Goal: Find specific page/section: Find specific page/section

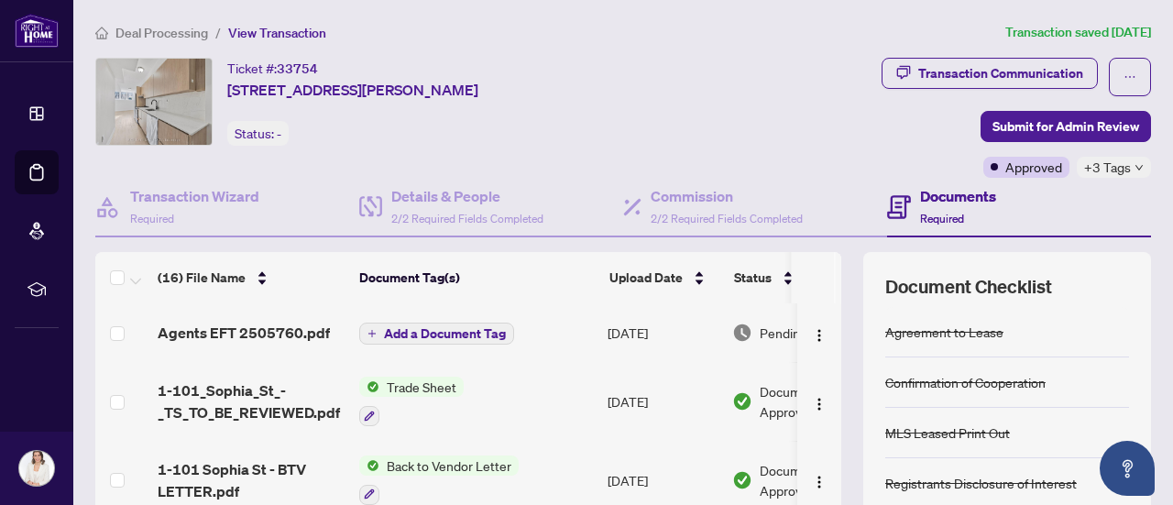
click at [194, 29] on span "Deal Processing" at bounding box center [161, 33] width 93 height 16
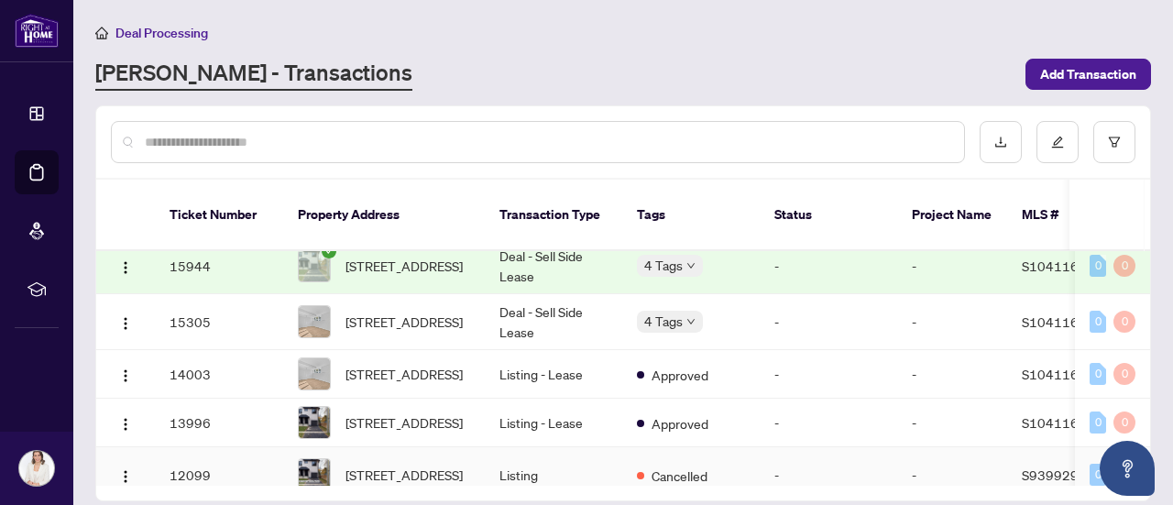
scroll to position [1054, 0]
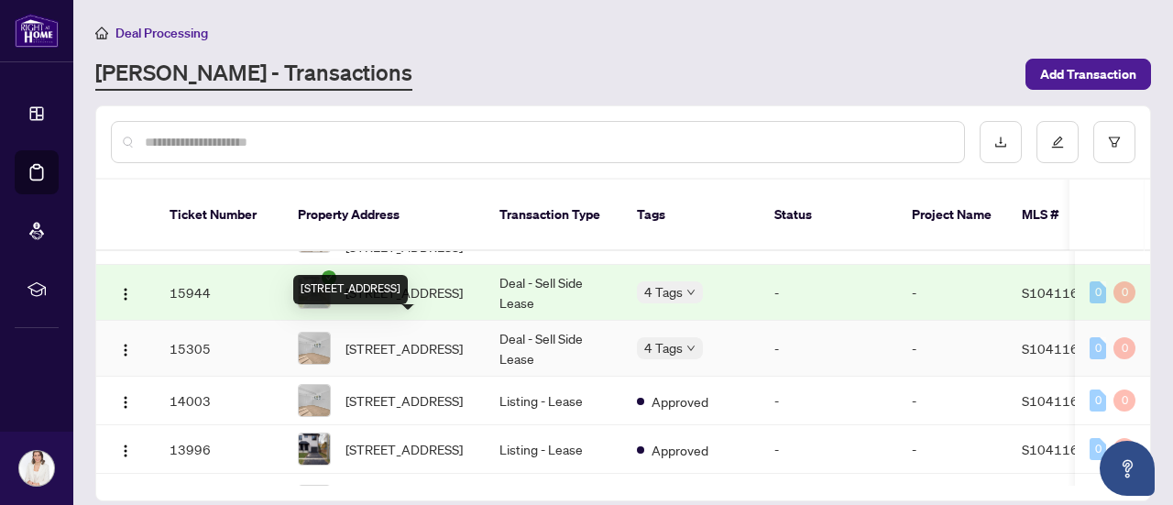
click at [454, 338] on span "[STREET_ADDRESS]" at bounding box center [404, 348] width 117 height 20
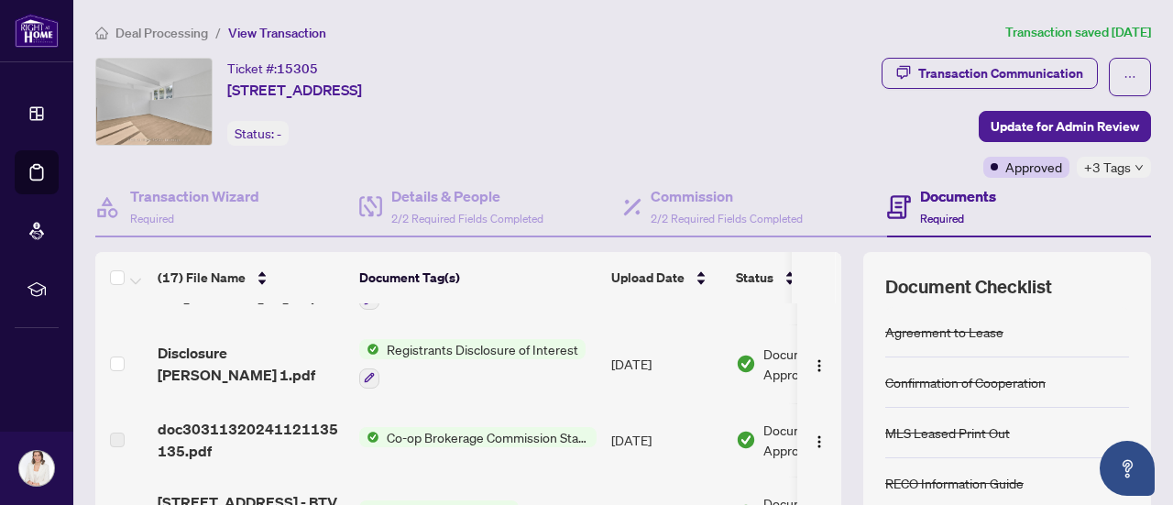
scroll to position [458, 0]
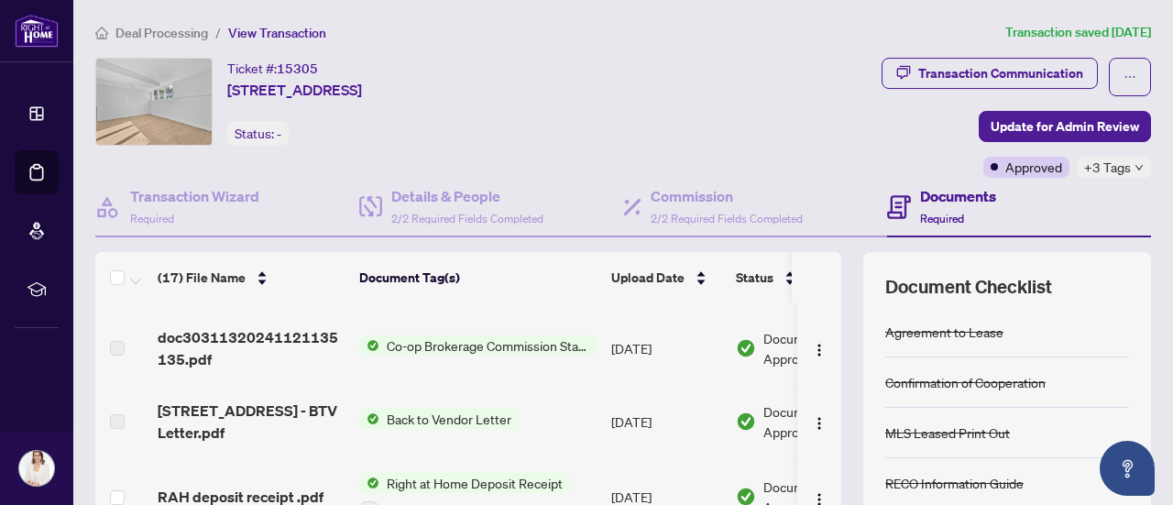
click at [299, 28] on span "View Transaction" at bounding box center [277, 33] width 98 height 16
click at [198, 28] on span "Deal Processing" at bounding box center [161, 33] width 93 height 16
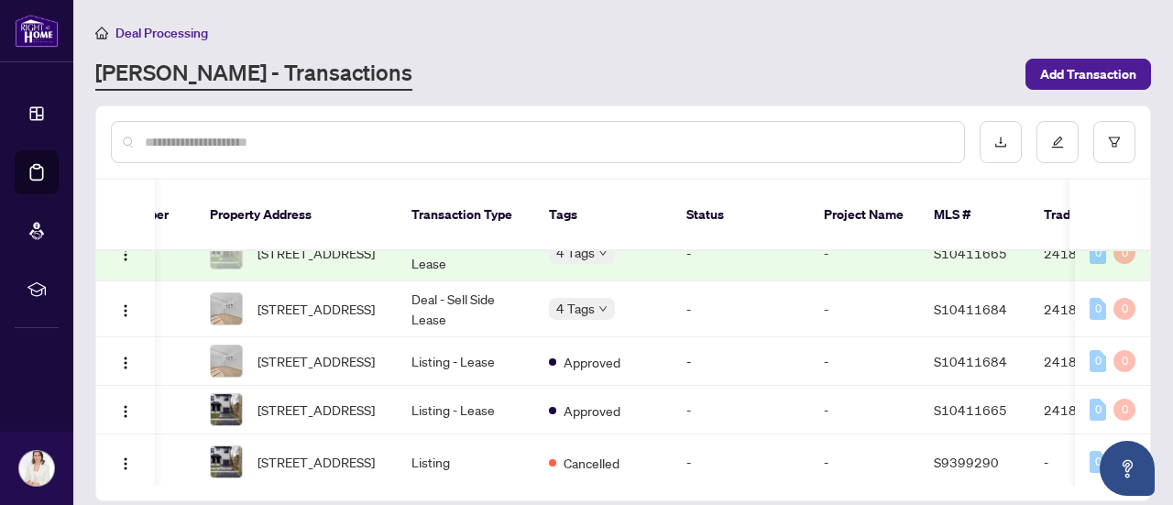
scroll to position [1054, 88]
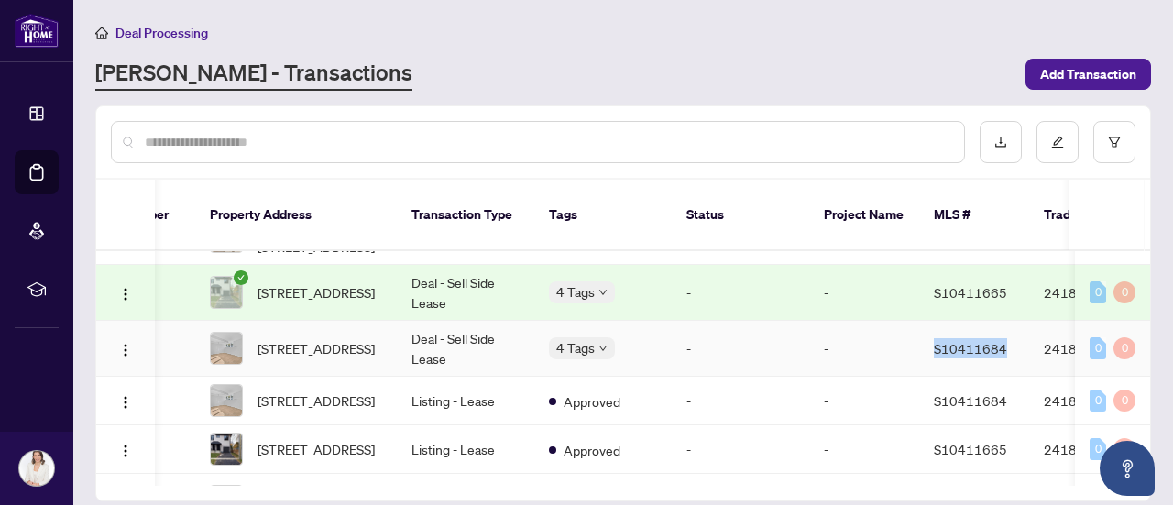
drag, startPoint x: 1006, startPoint y: 335, endPoint x: 919, endPoint y: 336, distance: 87.1
click at [919, 336] on td "S10411684" at bounding box center [974, 349] width 110 height 56
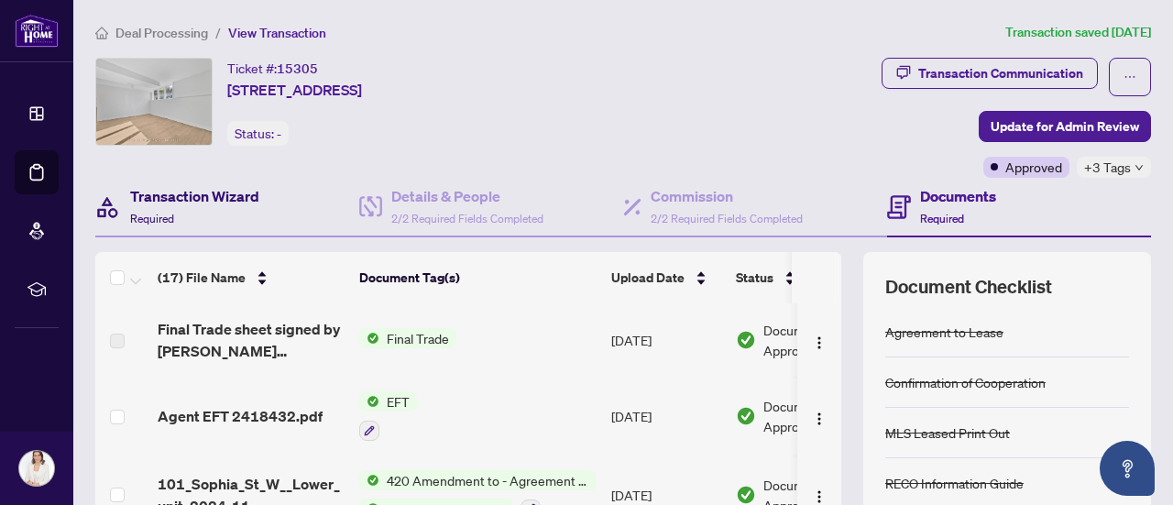
click at [212, 203] on h4 "Transaction Wizard" at bounding box center [194, 196] width 129 height 22
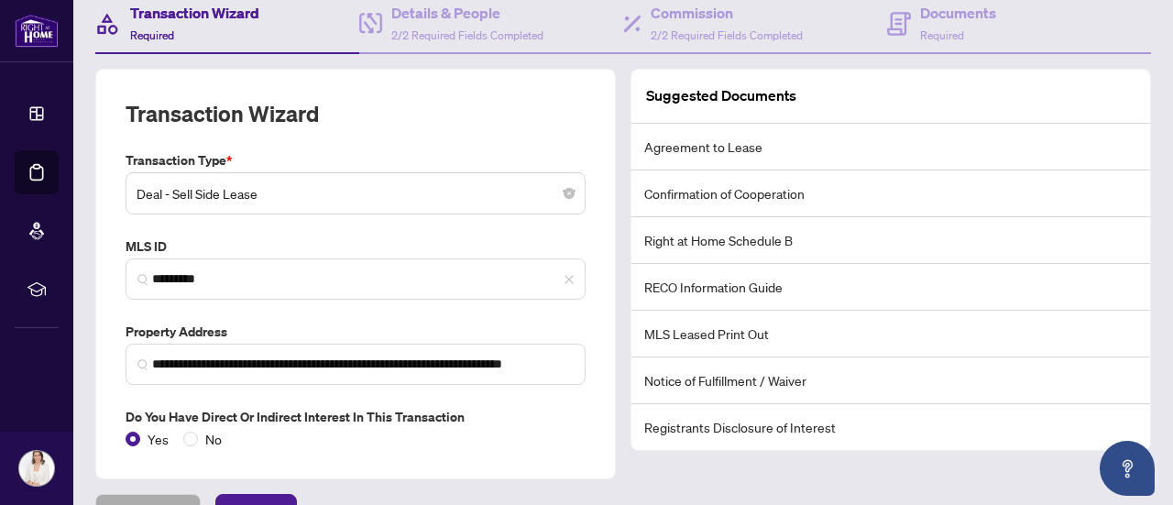
scroll to position [220, 0]
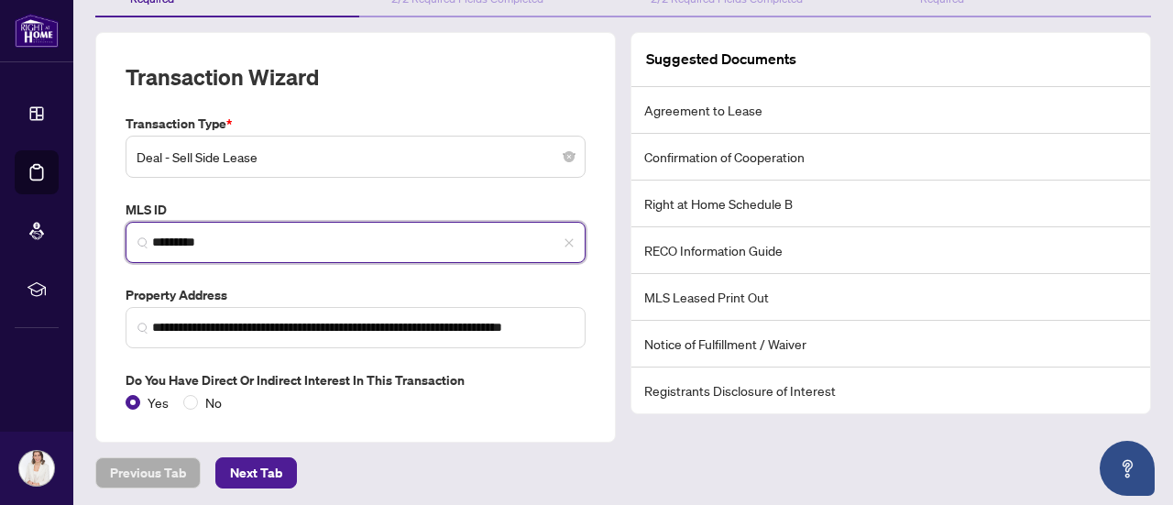
drag, startPoint x: 257, startPoint y: 238, endPoint x: 133, endPoint y: 234, distance: 123.8
click at [133, 234] on span "*********" at bounding box center [356, 242] width 460 height 41
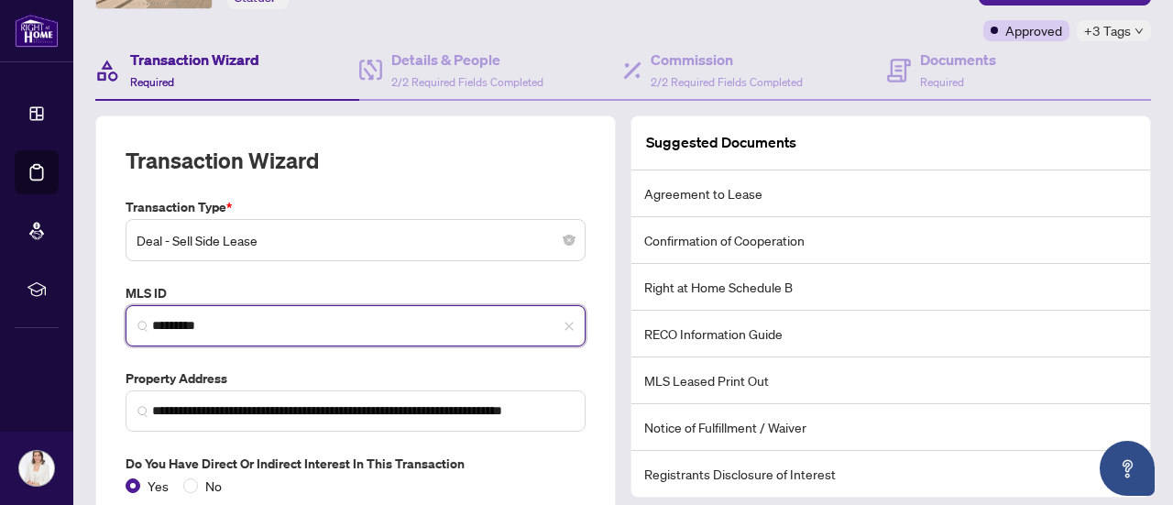
scroll to position [0, 0]
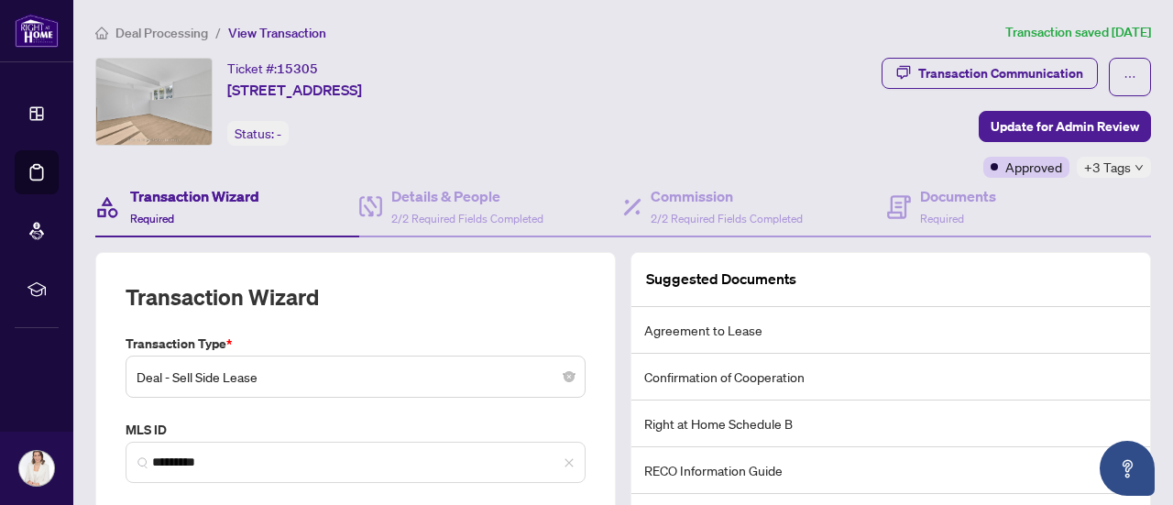
click at [157, 32] on span "Deal Processing" at bounding box center [161, 33] width 93 height 16
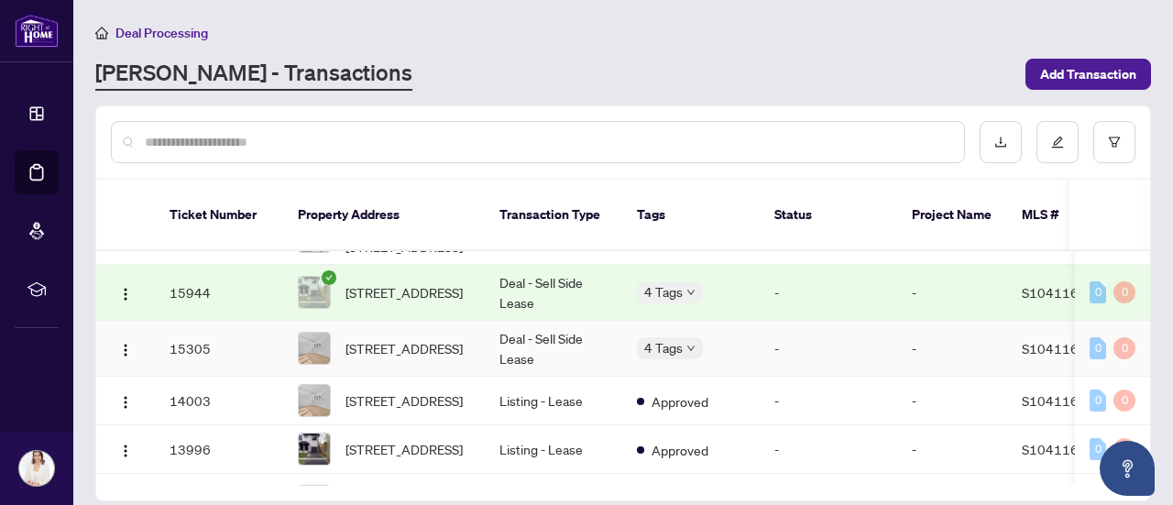
scroll to position [962, 0]
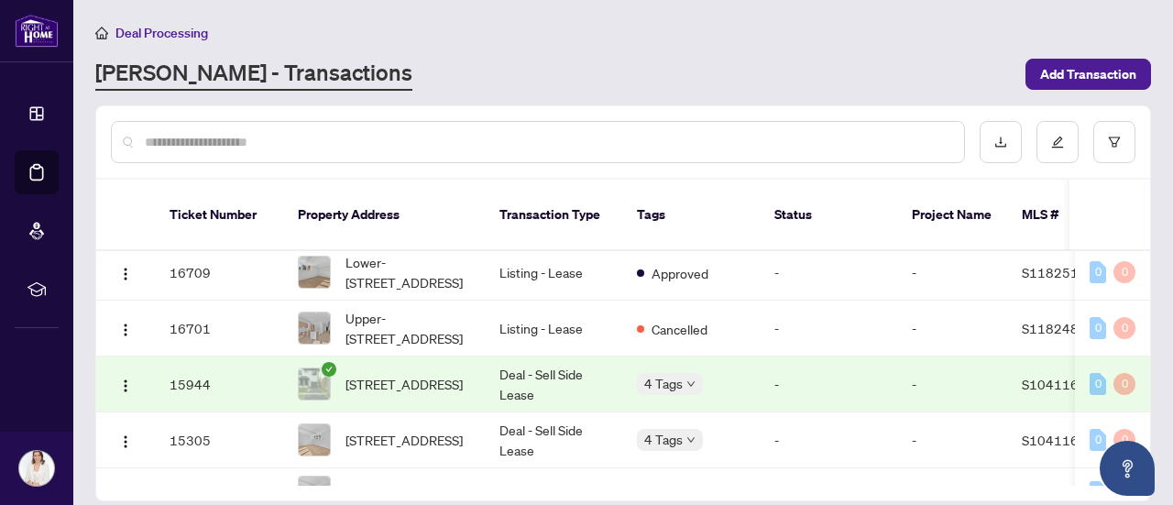
click at [522, 368] on td "Deal - Sell Side Lease" at bounding box center [553, 385] width 137 height 56
